Goal: Task Accomplishment & Management: Use online tool/utility

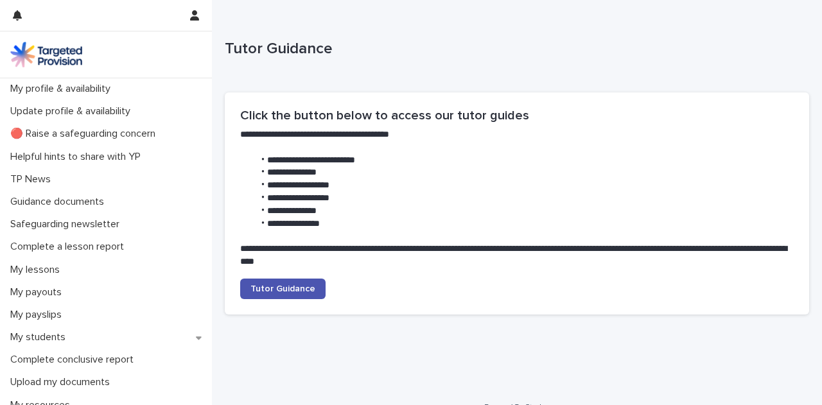
click at [44, 57] on img at bounding box center [46, 55] width 72 height 26
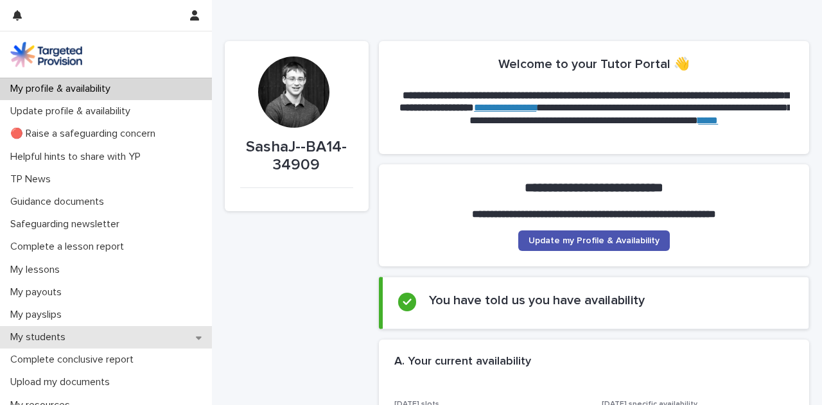
click at [73, 337] on p "My students" at bounding box center [40, 338] width 71 height 12
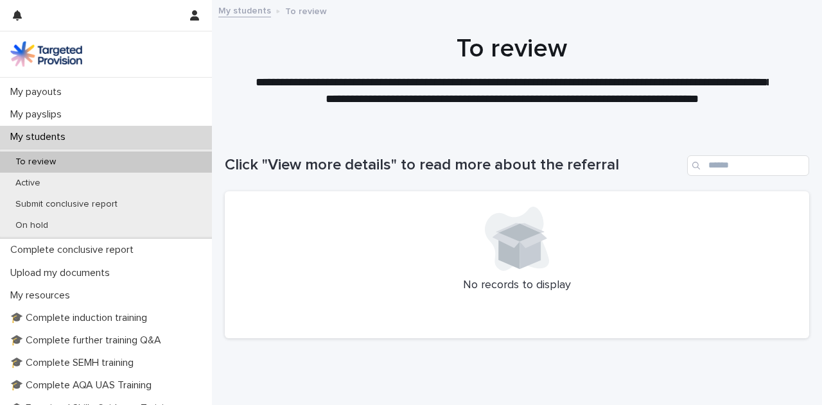
scroll to position [204, 0]
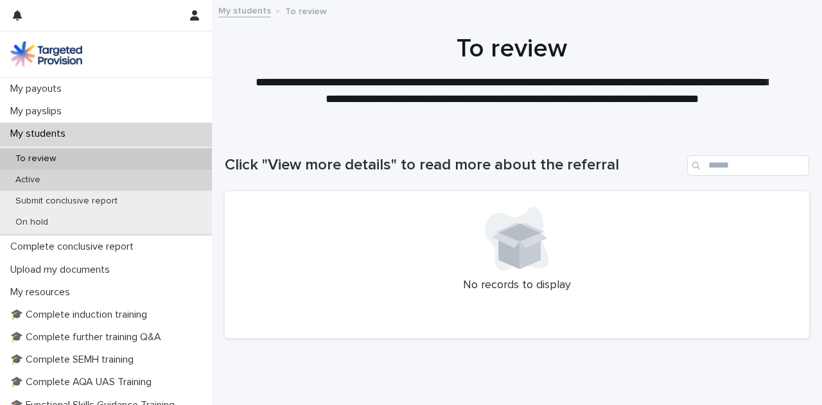
click at [42, 181] on p "Active" at bounding box center [28, 180] width 46 height 11
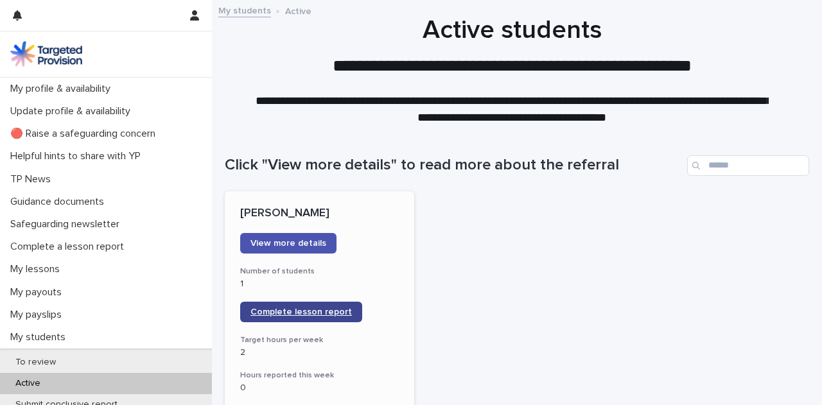
click at [299, 312] on span "Complete lesson report" at bounding box center [302, 312] width 102 height 9
